Goal: Task Accomplishment & Management: Manage account settings

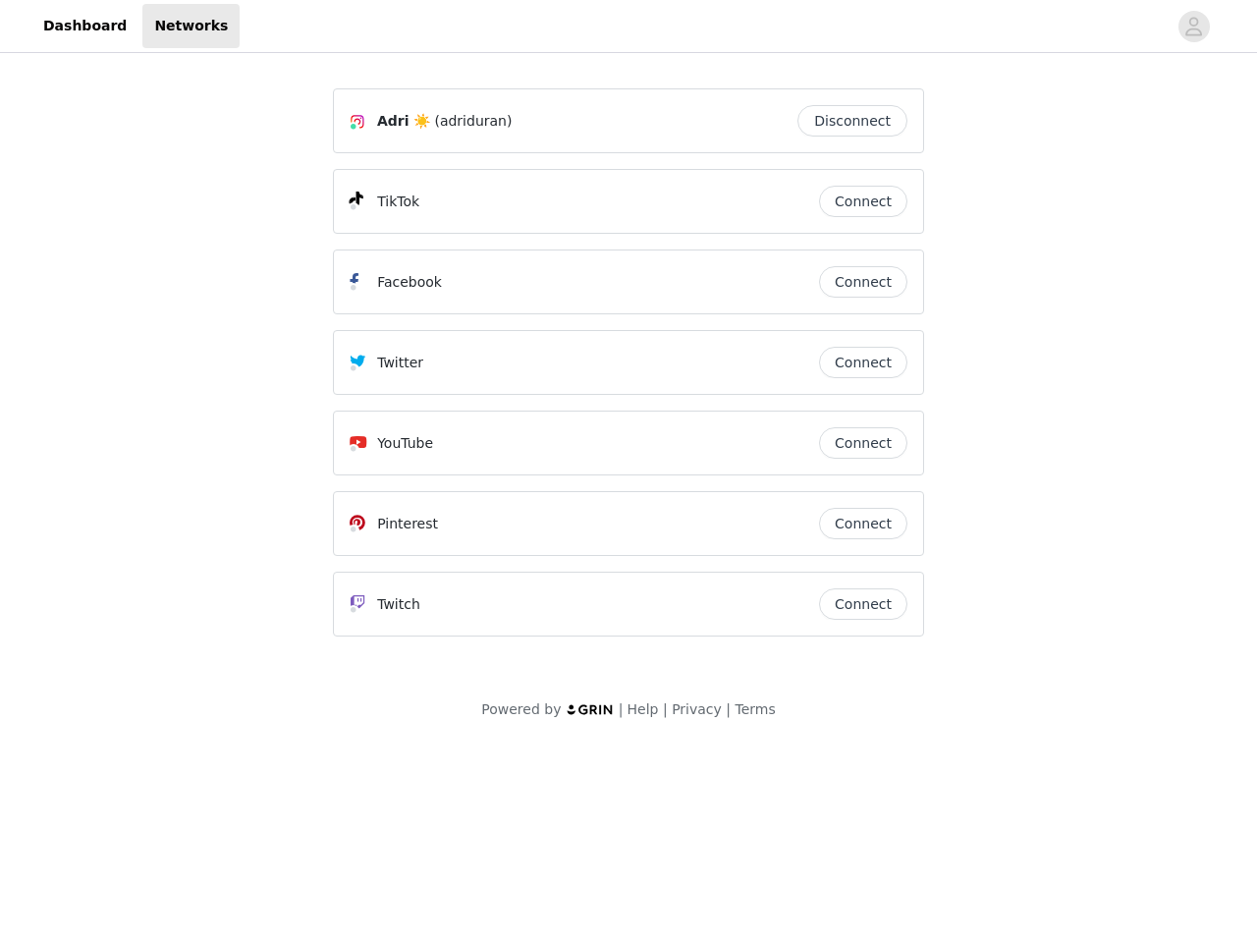
click at [629, 371] on div "Twitter" at bounding box center [585, 363] width 470 height 24
click at [629, 27] on div at bounding box center [703, 26] width 927 height 44
click at [1195, 27] on icon "avatar" at bounding box center [1194, 26] width 19 height 31
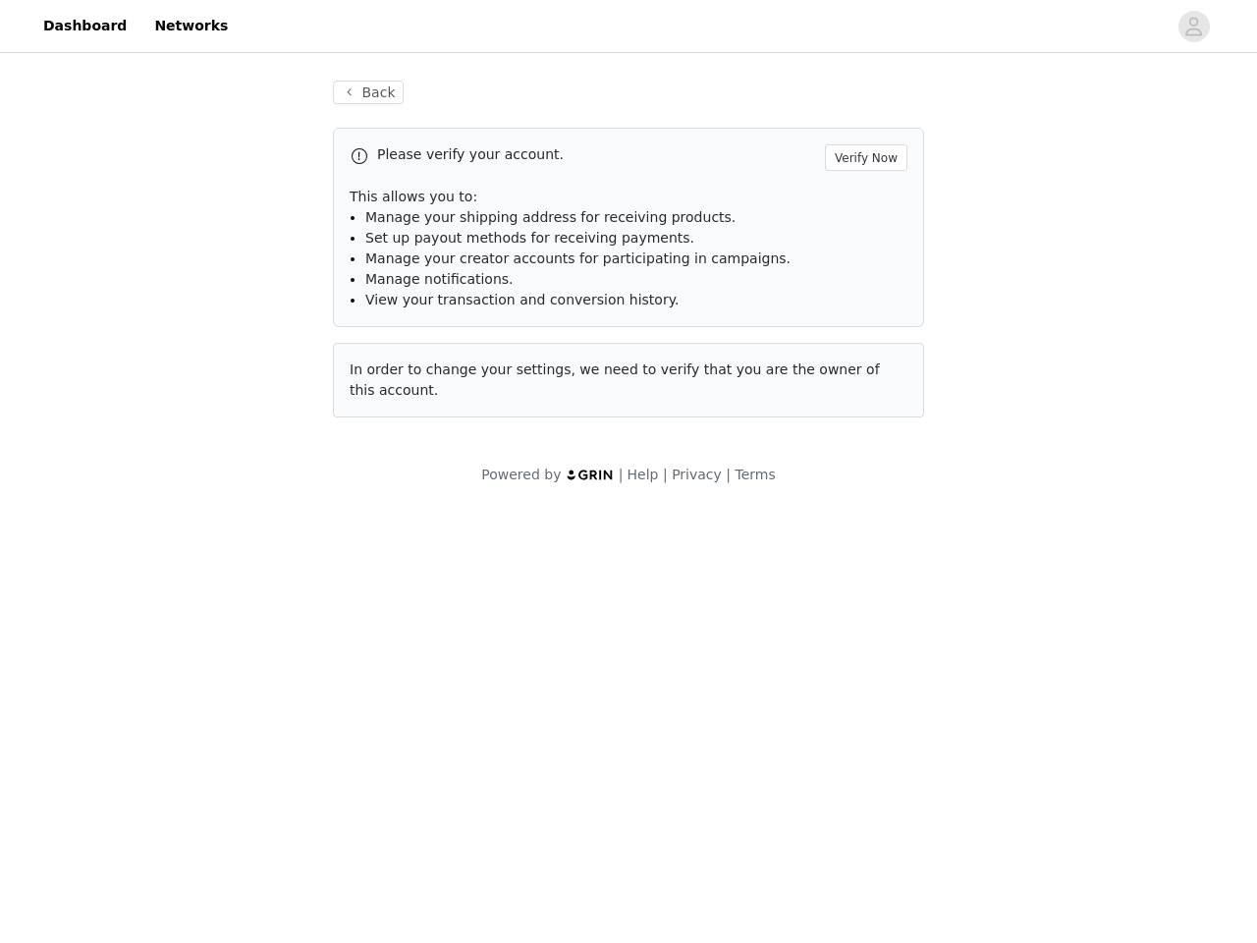
click at [858, 121] on div "Back Please verify your account. Verify Now This allows you to: Manage your shi…" at bounding box center [628, 249] width 639 height 384
click at [864, 201] on p "This allows you to:" at bounding box center [629, 197] width 558 height 21
click at [864, 282] on li "Manage notifications." at bounding box center [636, 279] width 542 height 21
click at [864, 362] on span "In order to change your settings, we need to verify that you are the owner of t…" at bounding box center [615, 380] width 530 height 36
click at [864, 443] on div "Back Please verify your account. Verify Now This allows you to: Manage your shi…" at bounding box center [628, 261] width 639 height 408
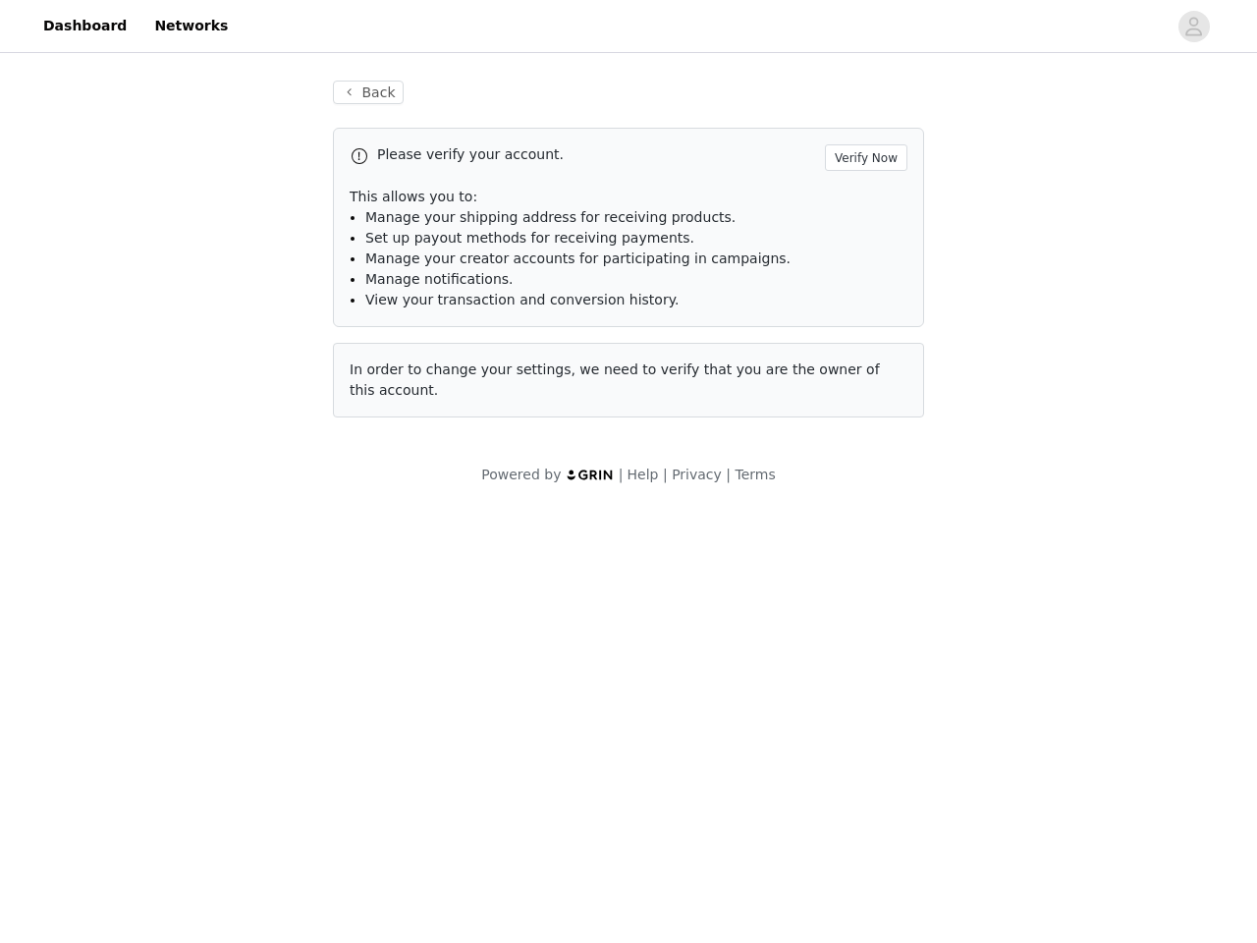
click at [864, 524] on body "Dashboard Networks Back Please verify your account. Verify Now This allows you …" at bounding box center [628, 471] width 1257 height 943
click at [864, 604] on body "Dashboard Networks Back Please verify your account. Verify Now This allows you …" at bounding box center [628, 471] width 1257 height 943
